Goal: Information Seeking & Learning: Learn about a topic

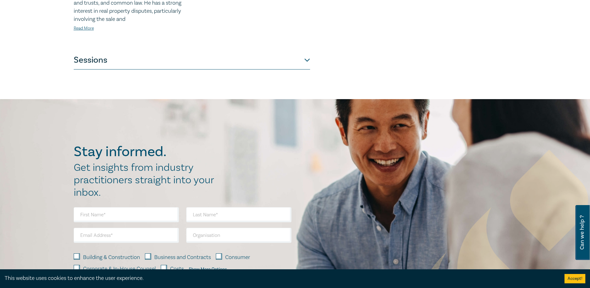
scroll to position [342, 0]
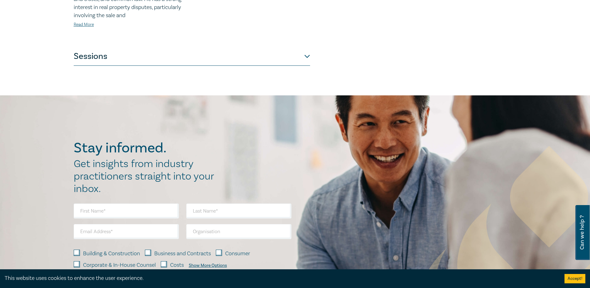
click at [309, 58] on button "Sessions" at bounding box center [192, 56] width 236 height 19
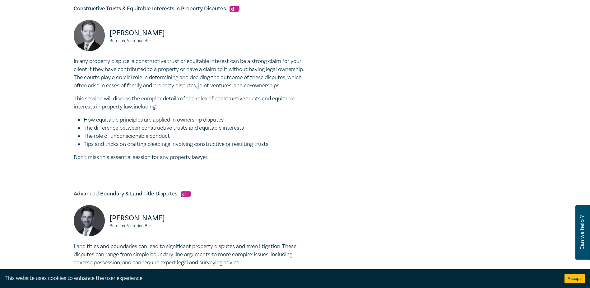
scroll to position [436, 0]
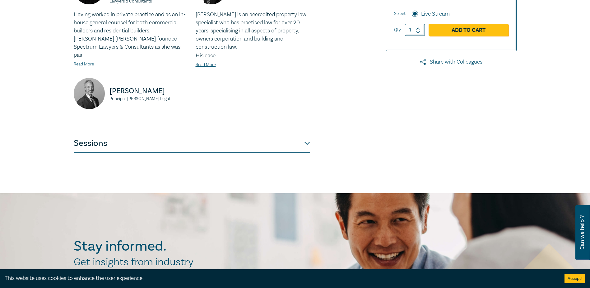
scroll to position [218, 0]
click at [97, 133] on button "Sessions" at bounding box center [192, 142] width 236 height 19
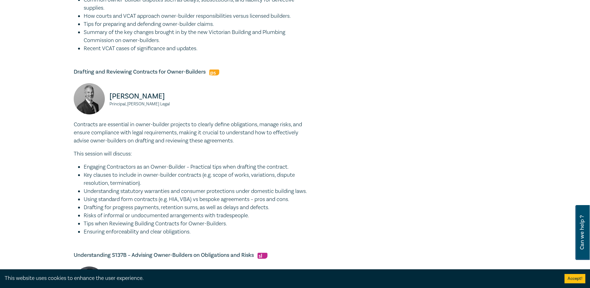
scroll to position [342, 0]
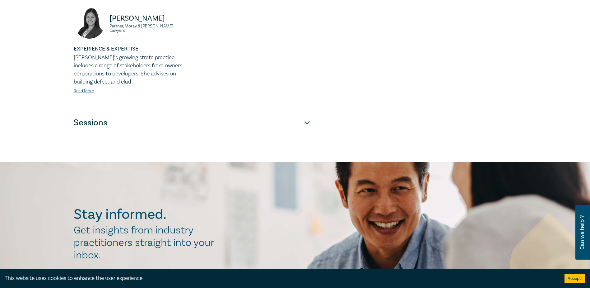
scroll to position [280, 0]
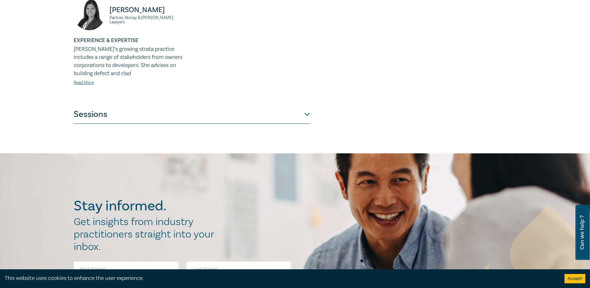
click at [180, 112] on button "Sessions" at bounding box center [192, 114] width 236 height 19
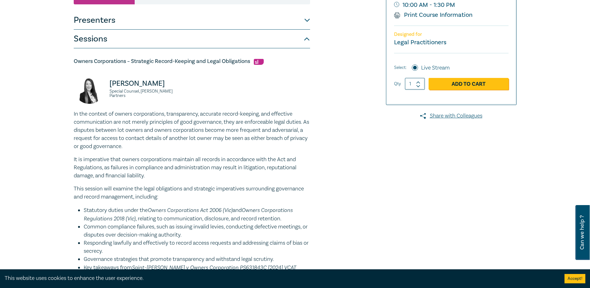
scroll to position [91, 0]
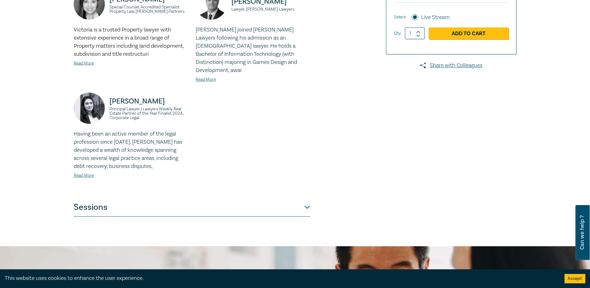
scroll to position [187, 0]
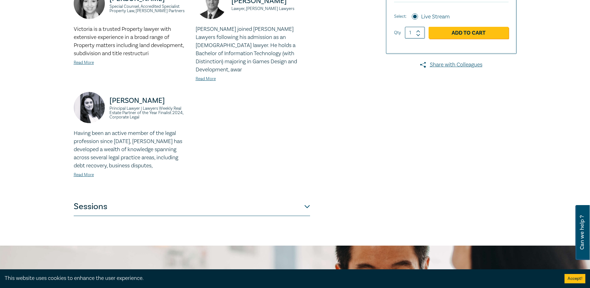
click at [121, 197] on button "Sessions" at bounding box center [192, 206] width 236 height 19
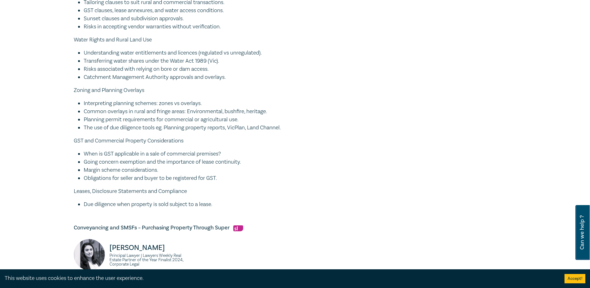
scroll to position [622, 0]
